Goal: Check status: Check status

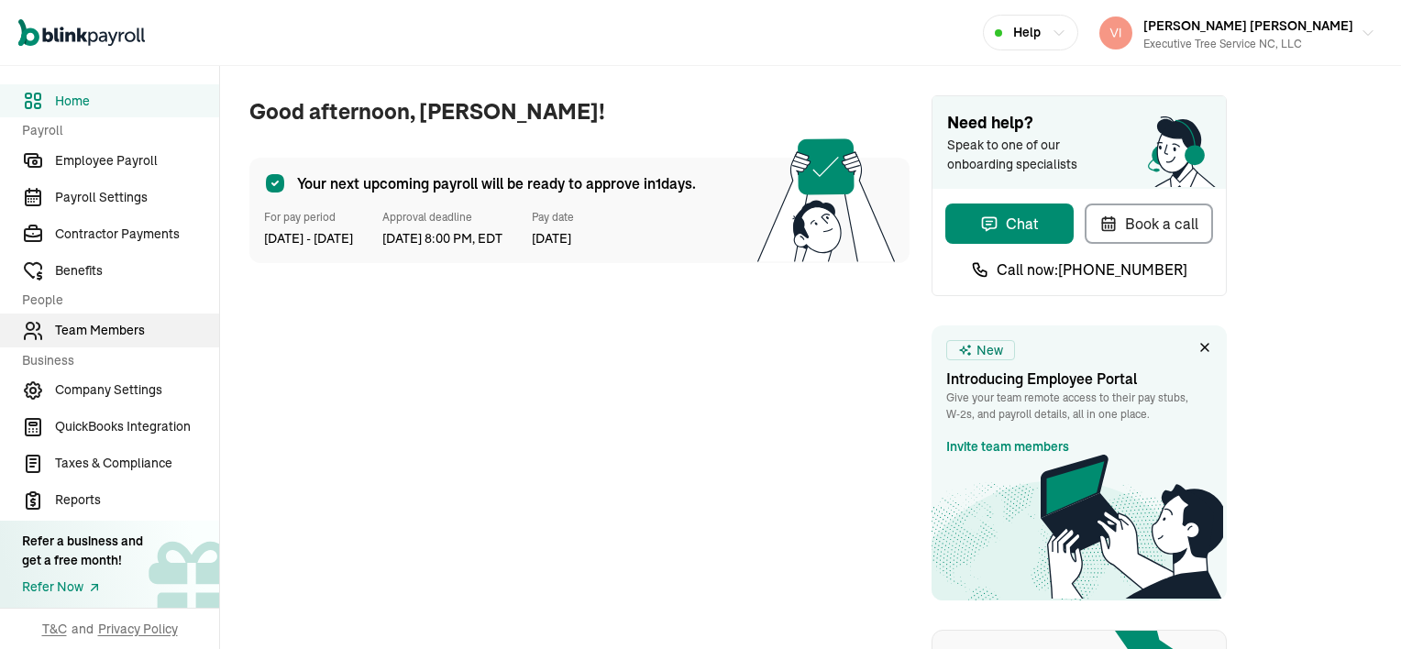
click at [99, 325] on span "Team Members" at bounding box center [137, 330] width 164 height 19
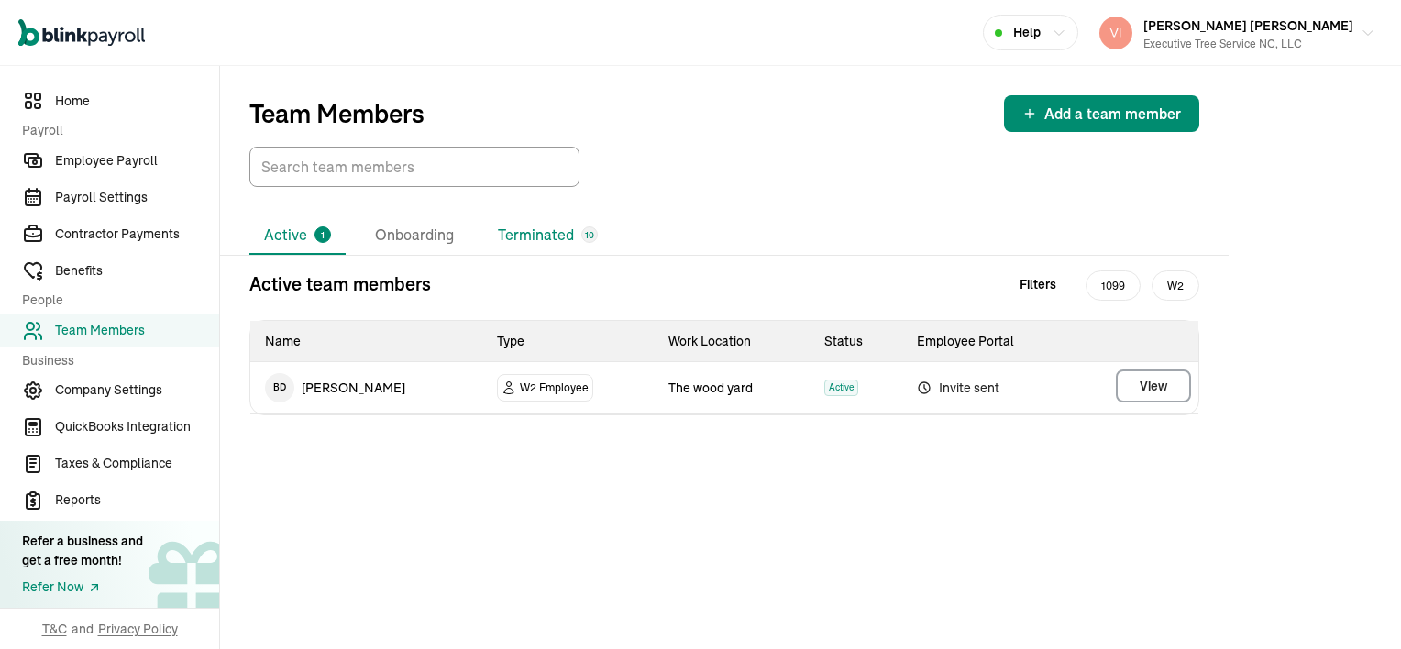
click at [565, 235] on li "Terminated 10" at bounding box center [547, 235] width 129 height 38
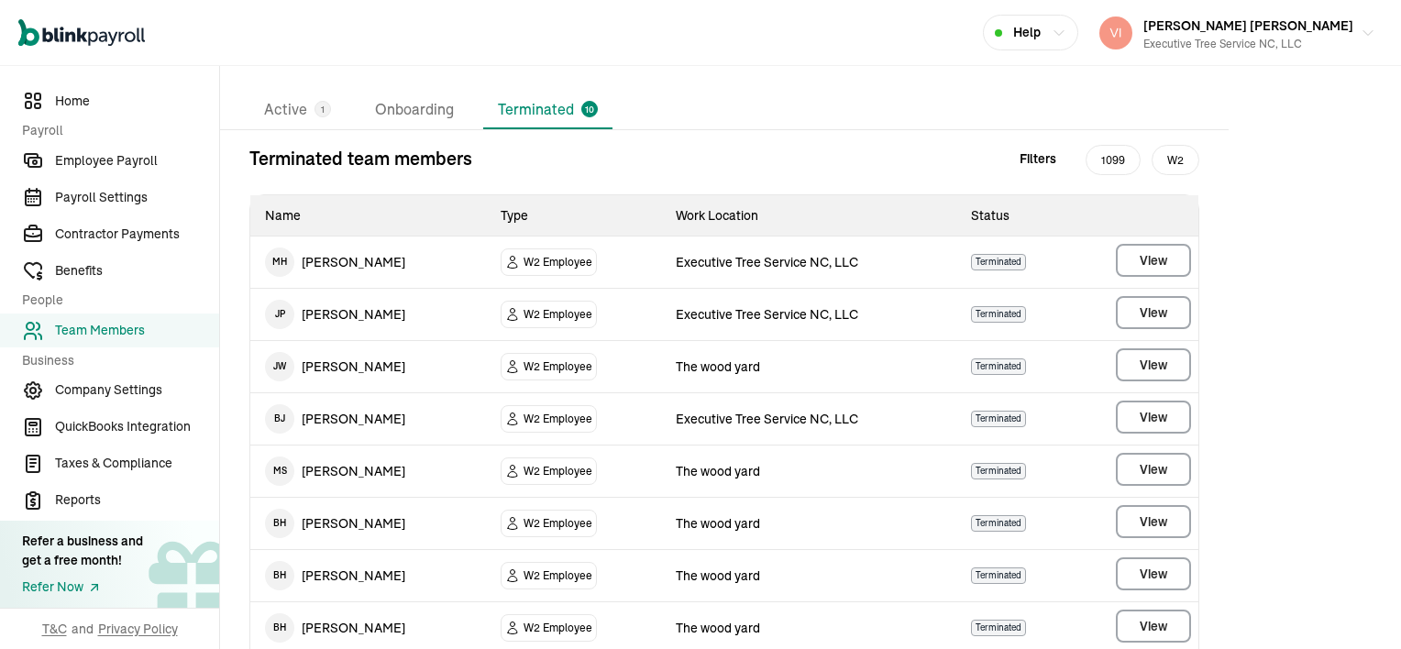
scroll to position [292, 0]
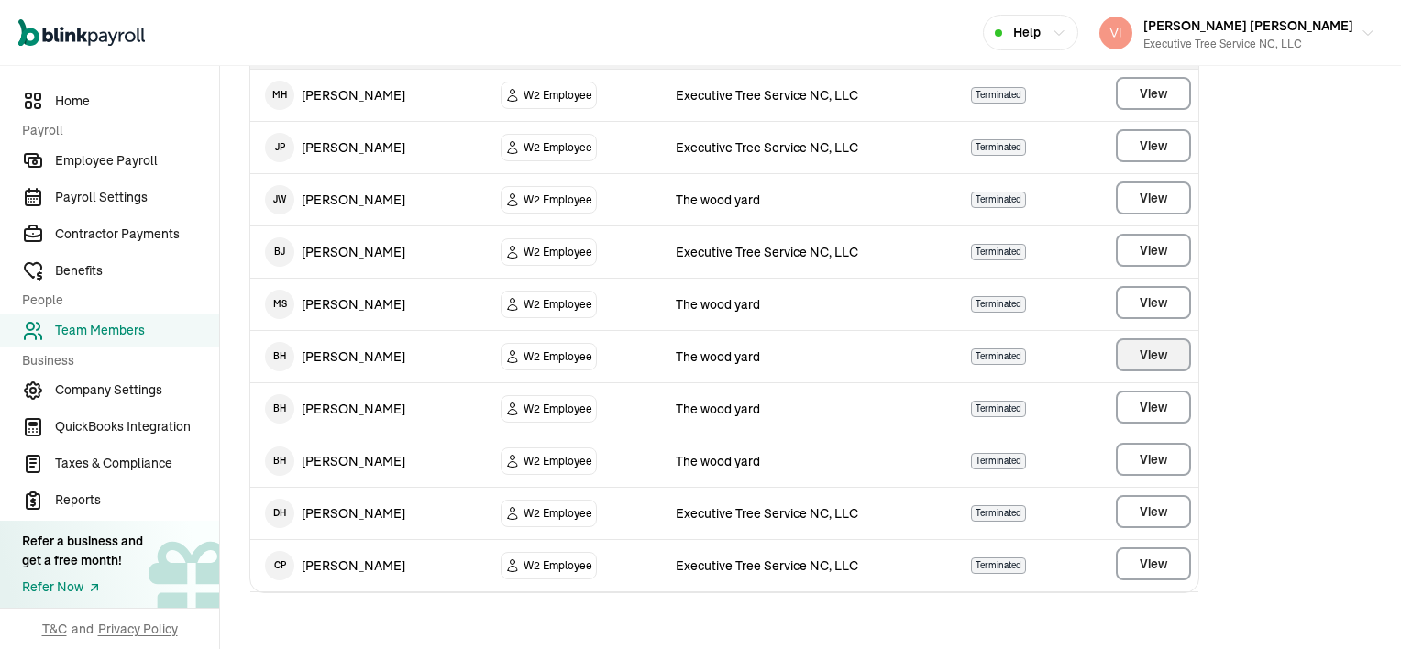
click at [1145, 349] on span "View" at bounding box center [1152, 355] width 27 height 18
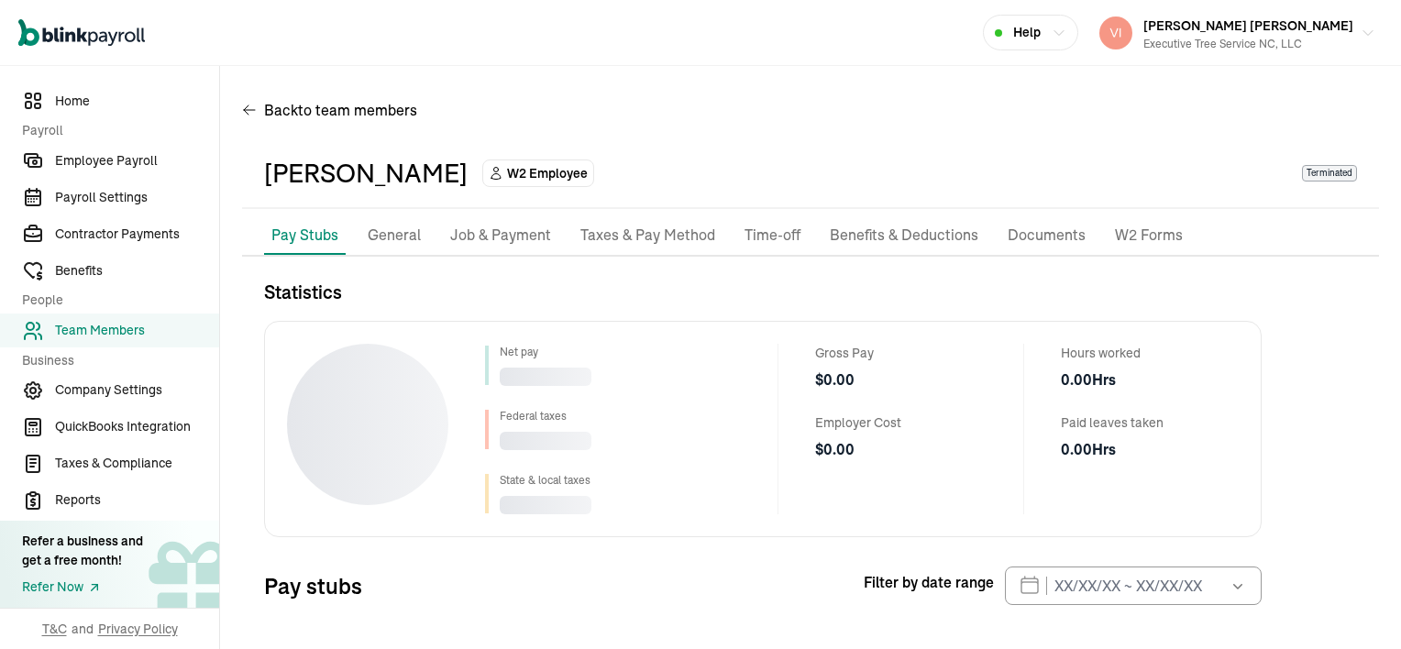
scroll to position [82, 0]
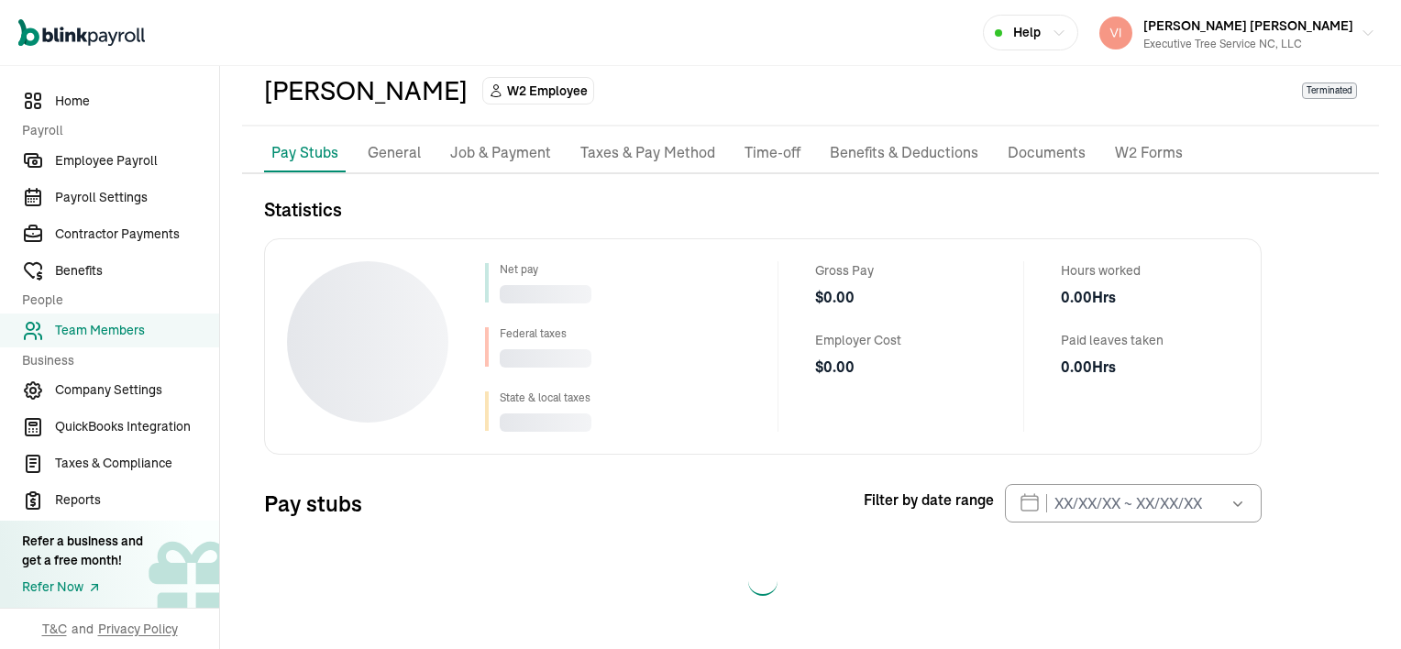
select select "2025"
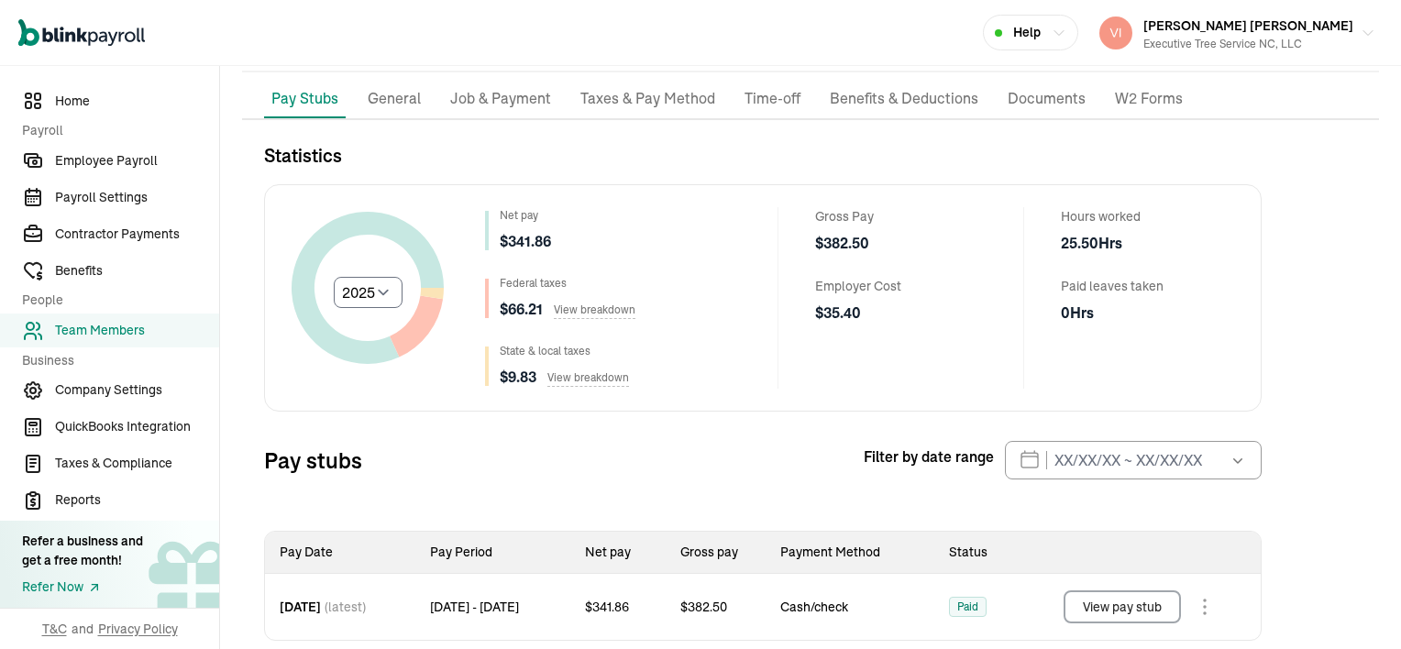
scroll to position [166, 0]
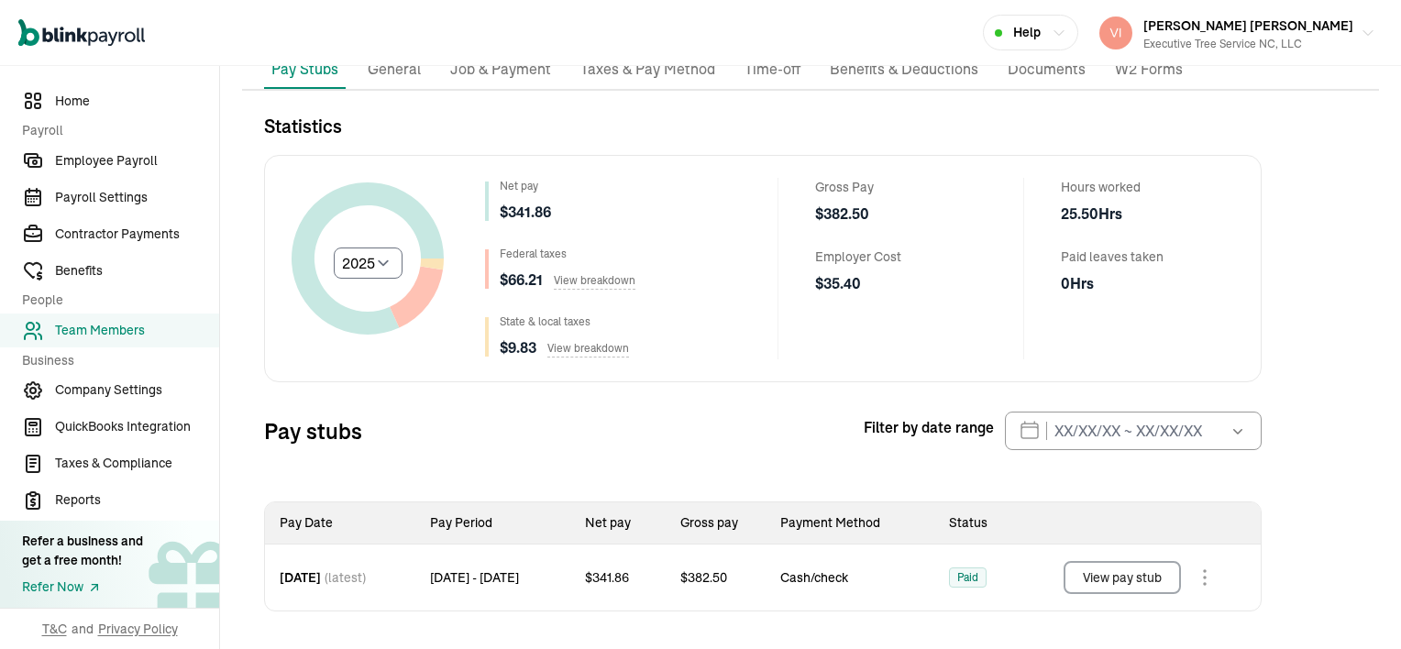
click at [1162, 571] on button "View pay stub" at bounding box center [1121, 577] width 117 height 33
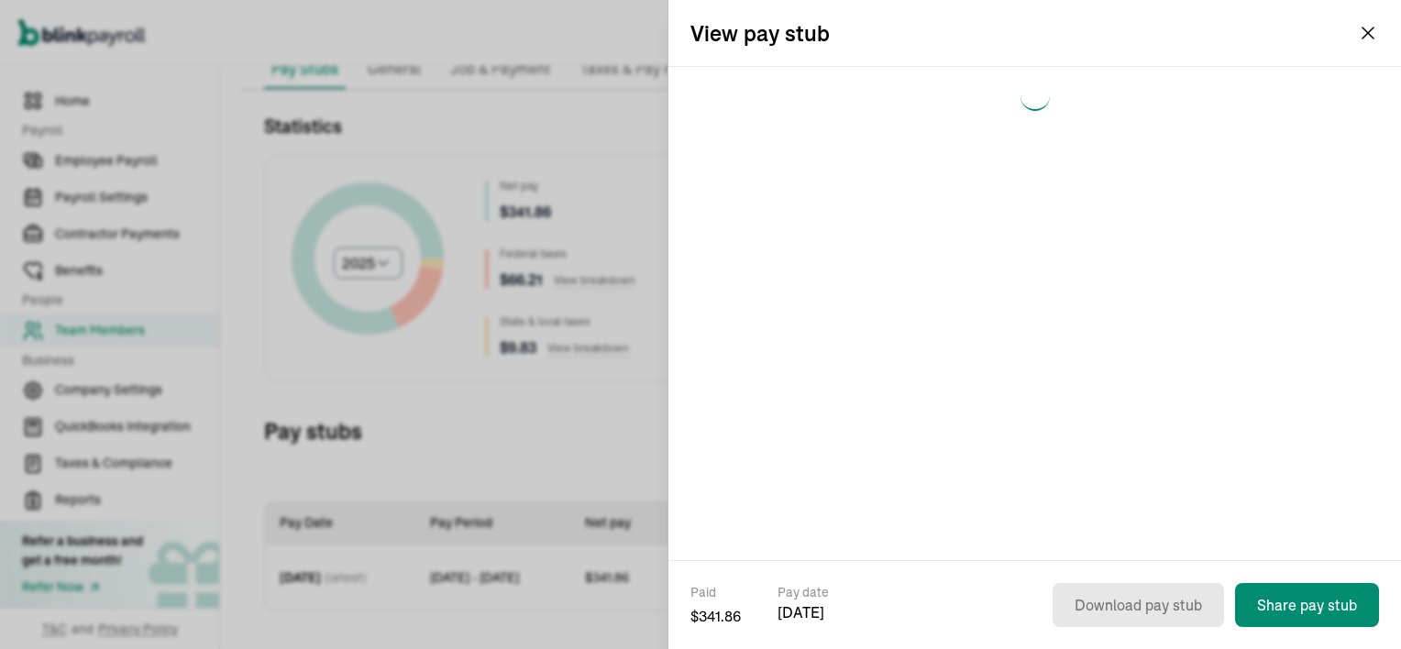
click at [1162, 571] on div "Paid $ 341.86 Pay date [DATE] Download pay stub Share pay stub" at bounding box center [1034, 604] width 732 height 89
